Goal: Information Seeking & Learning: Learn about a topic

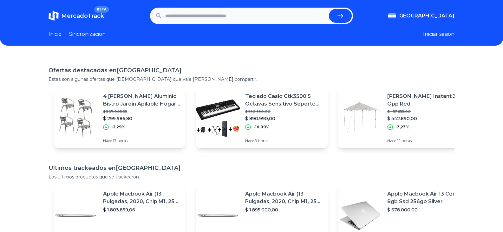
click at [200, 15] on input "text" at bounding box center [245, 16] width 161 height 14
paste input "**********"
type input "**********"
click at [329, 9] on button "submit" at bounding box center [340, 16] width 23 height 14
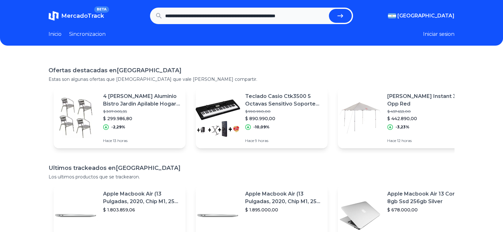
scroll to position [0, 0]
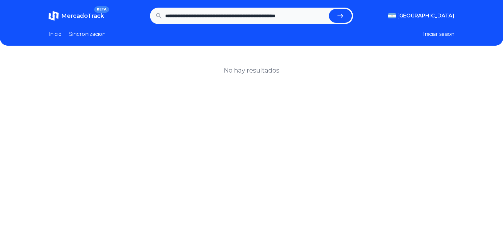
scroll to position [0, 4]
drag, startPoint x: 241, startPoint y: 17, endPoint x: 507, endPoint y: 30, distance: 266.6
click at [502, 30] on html "**********" at bounding box center [251, 173] width 503 height 346
type input "**********"
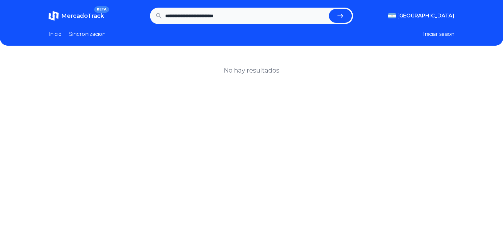
click at [329, 9] on button "submit" at bounding box center [340, 16] width 23 height 14
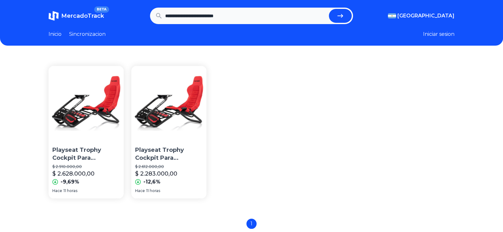
drag, startPoint x: 198, startPoint y: 20, endPoint x: 141, endPoint y: 17, distance: 57.1
click at [141, 17] on section "**********" at bounding box center [252, 16] width 406 height 16
type input "**********"
click at [329, 9] on button "submit" at bounding box center [340, 16] width 23 height 14
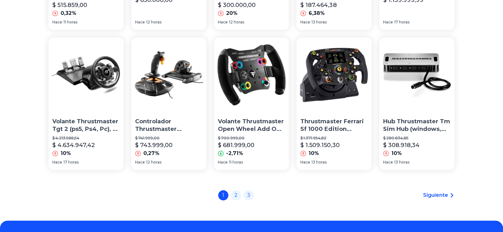
scroll to position [486, 0]
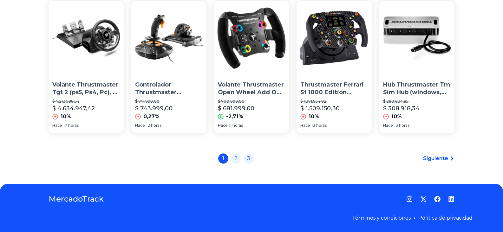
click at [233, 160] on div "1 2 3" at bounding box center [236, 158] width 36 height 10
click at [236, 160] on link "2" at bounding box center [236, 158] width 10 height 10
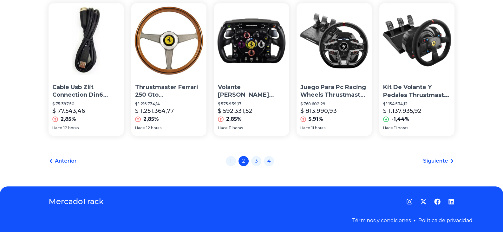
scroll to position [486, 0]
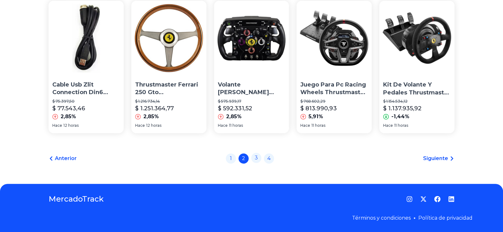
click at [255, 160] on link "3" at bounding box center [256, 158] width 10 height 10
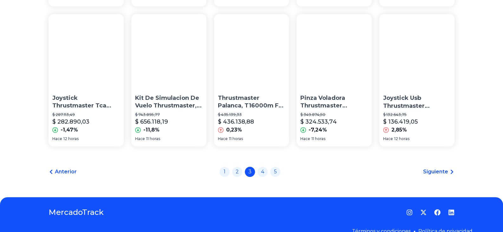
scroll to position [476, 0]
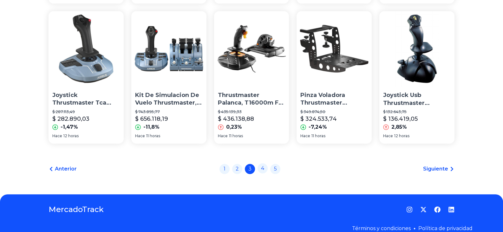
click at [267, 172] on link "4" at bounding box center [262, 168] width 10 height 10
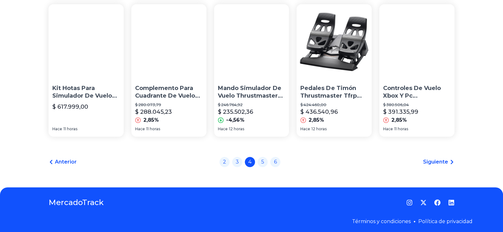
scroll to position [486, 0]
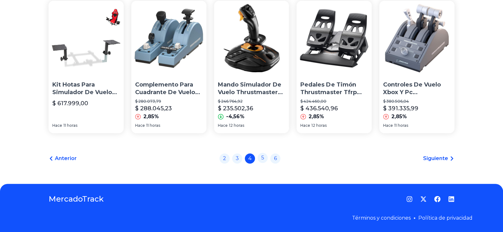
click at [265, 159] on link "5" at bounding box center [262, 158] width 10 height 10
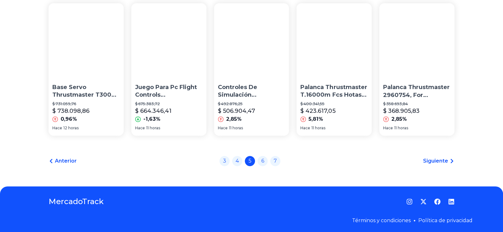
scroll to position [486, 0]
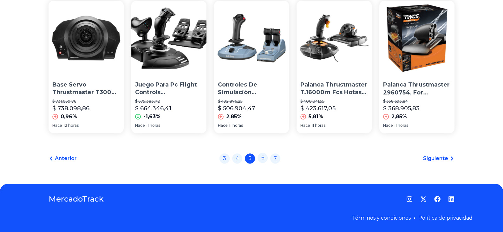
click at [263, 157] on link "6" at bounding box center [262, 158] width 10 height 10
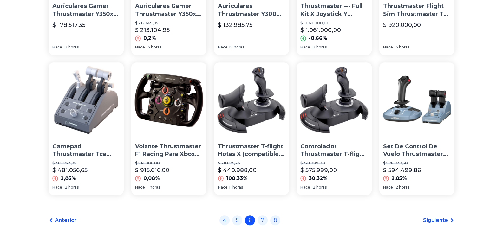
scroll to position [486, 0]
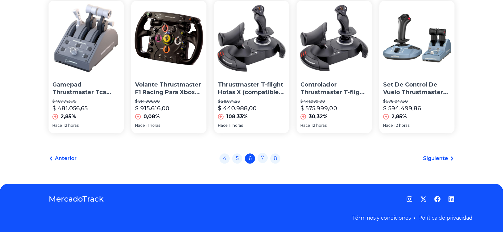
click at [262, 158] on link "7" at bounding box center [262, 158] width 10 height 10
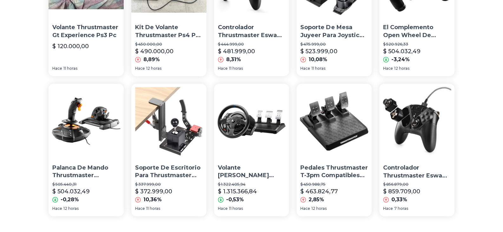
scroll to position [476, 0]
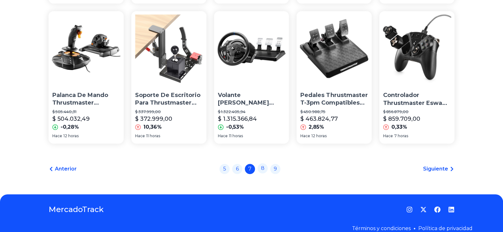
click at [266, 172] on link "8" at bounding box center [262, 168] width 10 height 10
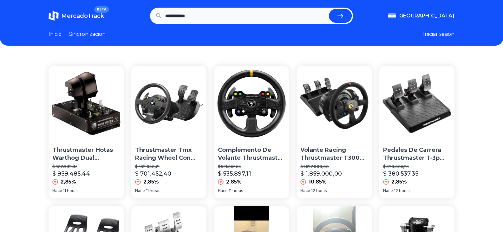
drag, startPoint x: 179, startPoint y: 167, endPoint x: 153, endPoint y: -7, distance: 175.7
click at [86, 37] on link "Sincronizacion" at bounding box center [87, 34] width 36 height 8
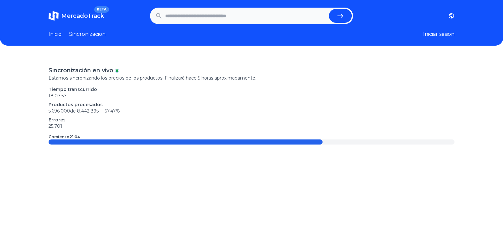
click at [58, 36] on link "Inicio" at bounding box center [55, 34] width 13 height 8
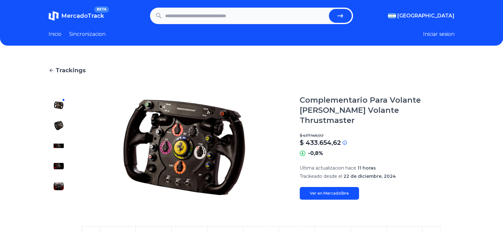
click at [328, 187] on link "Ver en Mercadolibre" at bounding box center [329, 193] width 59 height 13
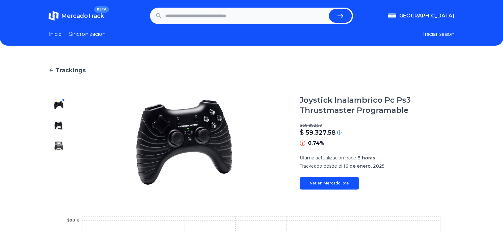
click at [55, 123] on button at bounding box center [59, 125] width 10 height 10
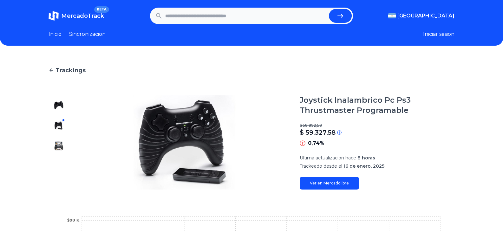
click at [64, 102] on img at bounding box center [59, 105] width 10 height 10
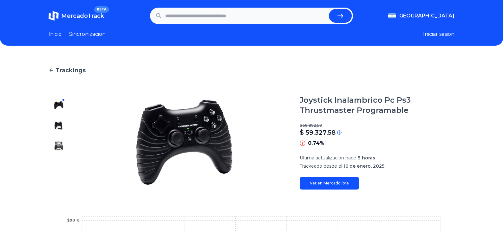
click at [64, 123] on img at bounding box center [59, 125] width 10 height 10
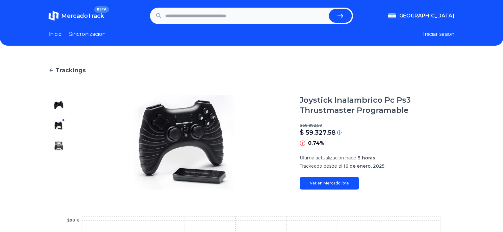
click at [63, 148] on img at bounding box center [59, 146] width 10 height 10
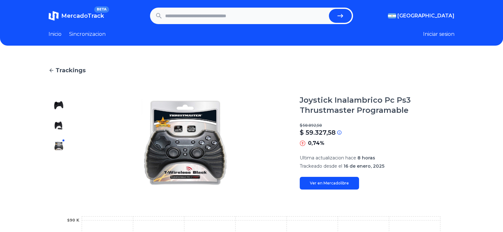
click at [65, 134] on div at bounding box center [59, 142] width 20 height 94
click at [65, 131] on div at bounding box center [59, 142] width 20 height 94
click at [63, 125] on img at bounding box center [59, 125] width 10 height 10
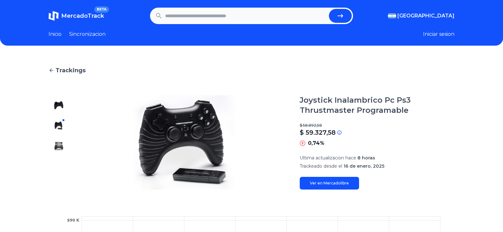
click at [329, 180] on link "Ver en Mercadolibre" at bounding box center [329, 183] width 59 height 13
